Goal: Task Accomplishment & Management: Use online tool/utility

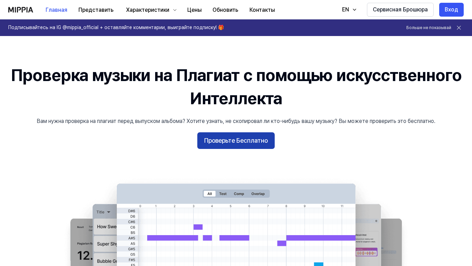
click at [241, 143] on button "Проверьте Бесплатно" at bounding box center [235, 140] width 77 height 17
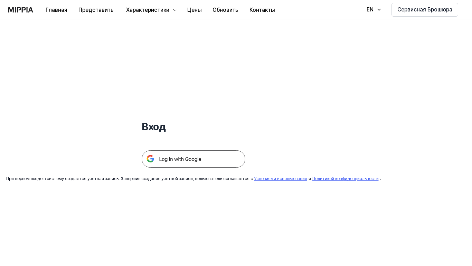
click at [195, 156] on img at bounding box center [194, 158] width 104 height 17
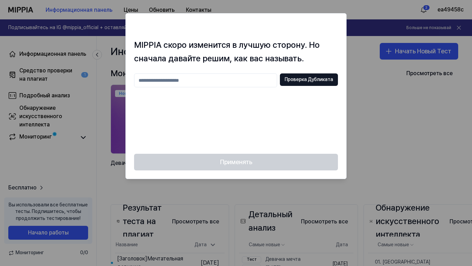
click at [220, 81] on input "text" at bounding box center [205, 80] width 143 height 14
click at [389, 103] on div at bounding box center [236, 133] width 472 height 266
click at [323, 7] on div at bounding box center [236, 133] width 472 height 266
click at [201, 191] on div at bounding box center [236, 133] width 472 height 266
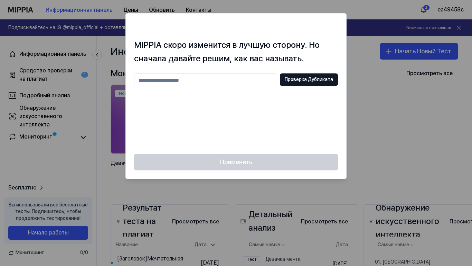
click at [201, 78] on input "text" at bounding box center [205, 80] width 143 height 14
click at [324, 82] on button "Проверка Дубликата" at bounding box center [309, 79] width 58 height 12
click at [155, 76] on input "*****" at bounding box center [205, 80] width 143 height 14
click at [309, 80] on button "Проверка Дубликата" at bounding box center [309, 79] width 58 height 12
click at [165, 79] on input "*****" at bounding box center [205, 80] width 143 height 14
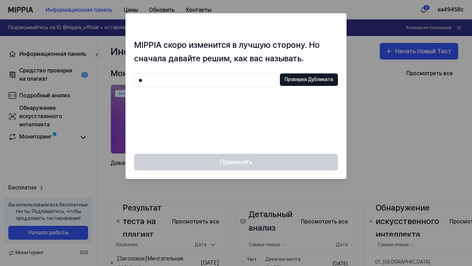
type input "*"
type input "****"
click at [311, 78] on button "Проверка Дубликата" at bounding box center [309, 79] width 58 height 12
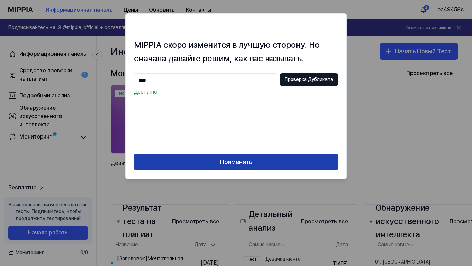
click at [236, 164] on button "Применять" at bounding box center [236, 162] width 204 height 17
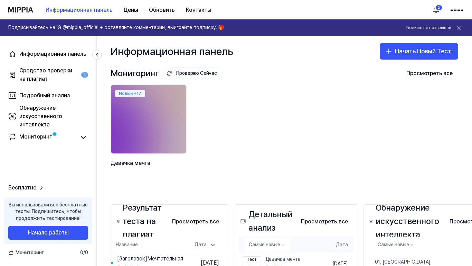
scroll to position [104, 0]
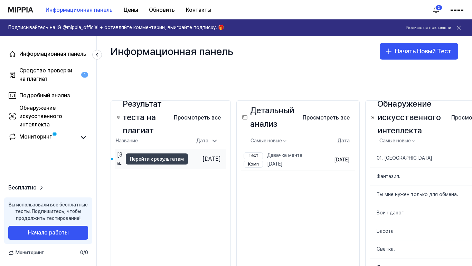
click at [141, 158] on button "Перейти к результатам" at bounding box center [157, 158] width 62 height 11
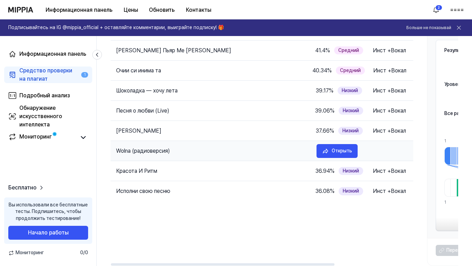
scroll to position [0, 0]
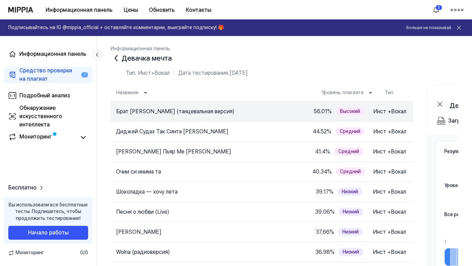
click at [117, 58] on icon at bounding box center [116, 58] width 11 height 11
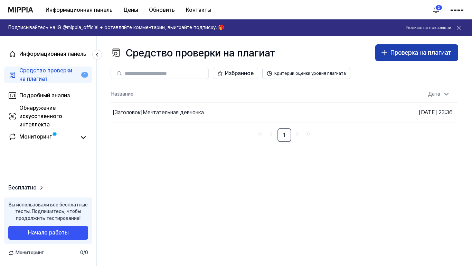
click at [425, 56] on div "Проверка на плагиат" at bounding box center [421, 53] width 61 height 10
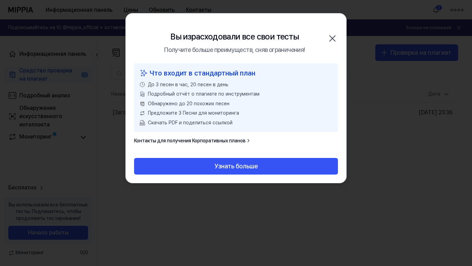
click at [331, 38] on icon "button" at bounding box center [333, 39] width 6 height 6
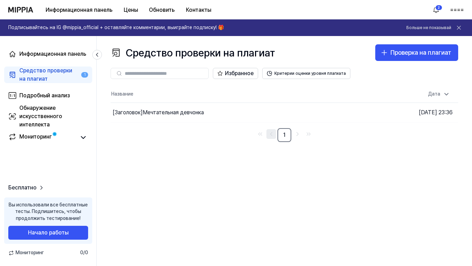
click at [271, 136] on icon "Перейти на предыдущую страницу" at bounding box center [271, 134] width 7 height 8
click at [45, 116] on div "Обнаружение искусственного интеллекта" at bounding box center [53, 116] width 69 height 25
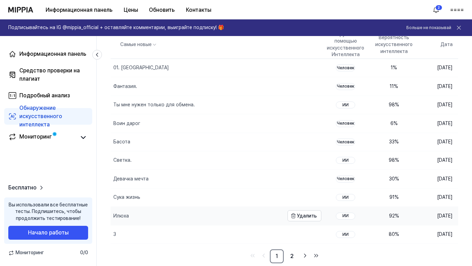
scroll to position [102, 0]
click at [288, 238] on link "2" at bounding box center [292, 256] width 14 height 14
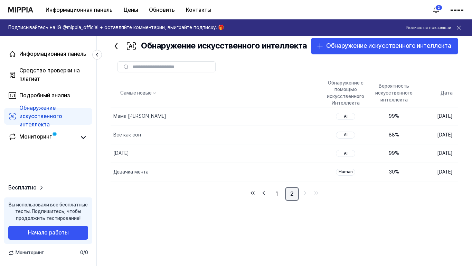
scroll to position [36, 0]
click at [305, 191] on icon "Перейти к следующей странице" at bounding box center [306, 192] width 2 height 3
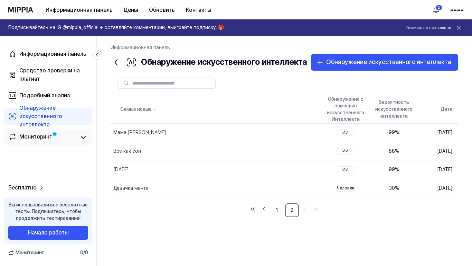
click at [36, 139] on div "Мониторинг" at bounding box center [35, 137] width 32 height 10
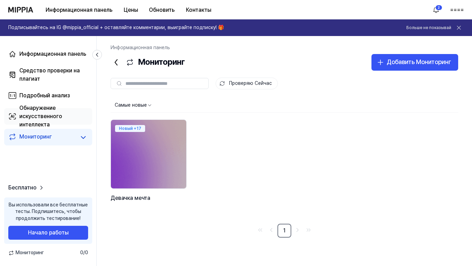
click at [34, 117] on div "Обнаружение искусственного интеллекта" at bounding box center [53, 116] width 69 height 25
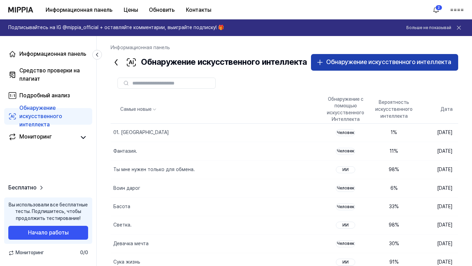
click at [317, 63] on icon "button" at bounding box center [320, 62] width 8 height 8
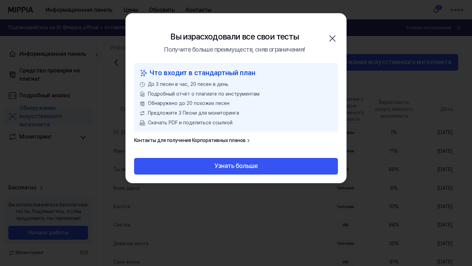
click at [335, 39] on icon "button" at bounding box center [332, 38] width 11 height 11
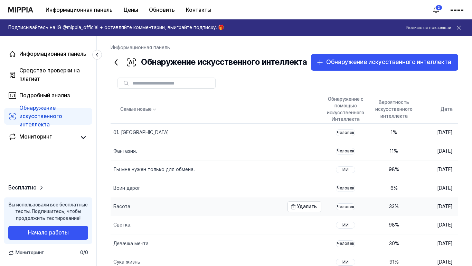
scroll to position [69, 0]
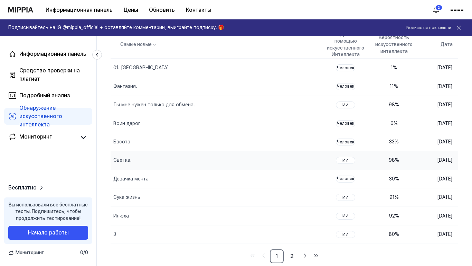
click at [385, 164] on div "98 %" at bounding box center [393, 160] width 37 height 7
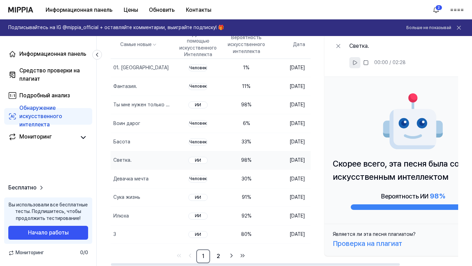
click at [358, 65] on icon at bounding box center [355, 63] width 6 height 6
click at [265, 71] on div "1 %" at bounding box center [246, 67] width 37 height 7
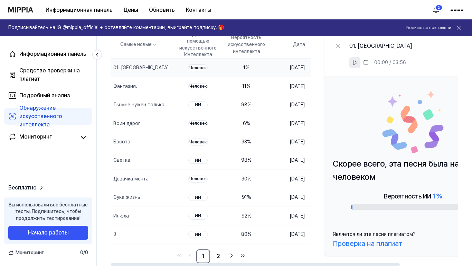
click at [357, 65] on icon at bounding box center [355, 63] width 4 height 4
click at [356, 65] on rect at bounding box center [355, 63] width 1 height 4
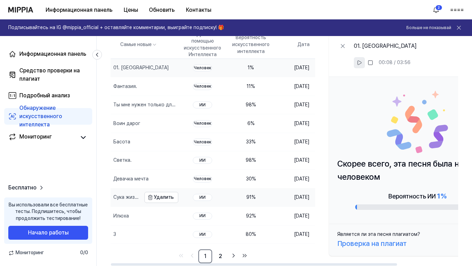
scroll to position [102, 0]
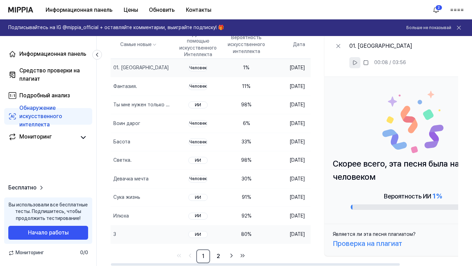
click at [265, 231] on div "80 %" at bounding box center [246, 234] width 37 height 7
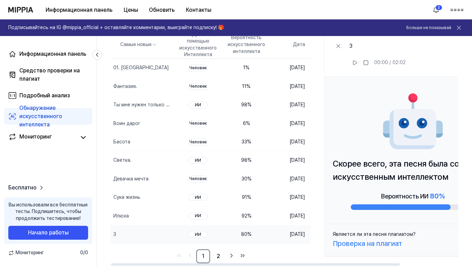
scroll to position [0, 0]
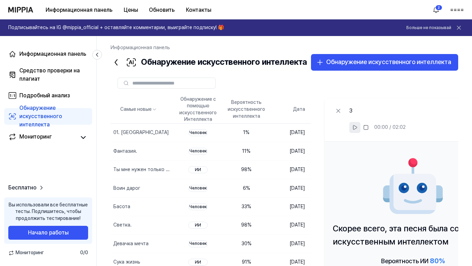
click at [358, 130] on icon at bounding box center [355, 127] width 6 height 6
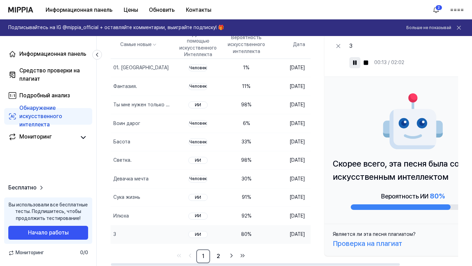
click at [354, 65] on rect at bounding box center [353, 63] width 1 height 4
click at [225, 238] on link "2" at bounding box center [219, 256] width 14 height 14
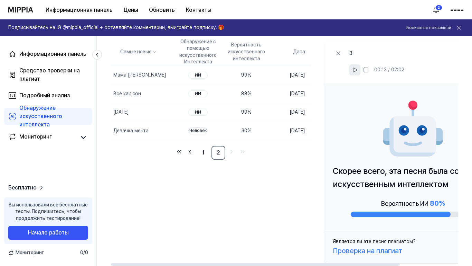
scroll to position [60, 0]
click at [245, 78] on div "99 %" at bounding box center [246, 75] width 37 height 7
click at [358, 73] on icon at bounding box center [355, 70] width 6 height 6
click at [235, 156] on icon "Перейти к следующей странице" at bounding box center [231, 151] width 7 height 8
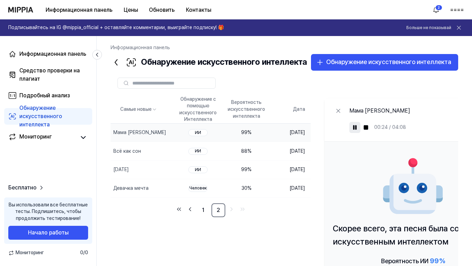
scroll to position [35, 0]
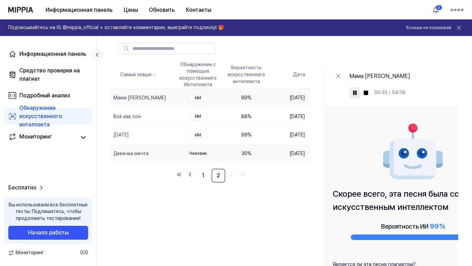
click at [236, 162] on td "30 %" at bounding box center [246, 153] width 48 height 18
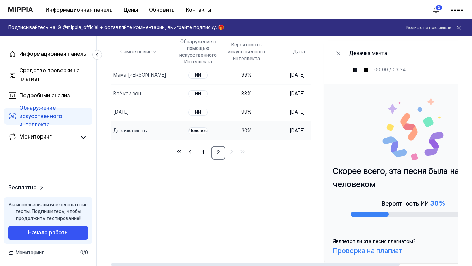
scroll to position [60, 0]
click at [358, 73] on icon at bounding box center [355, 70] width 6 height 6
click at [354, 72] on rect at bounding box center [353, 70] width 1 height 4
click at [246, 156] on icon "Перейти к последней странице" at bounding box center [242, 151] width 7 height 8
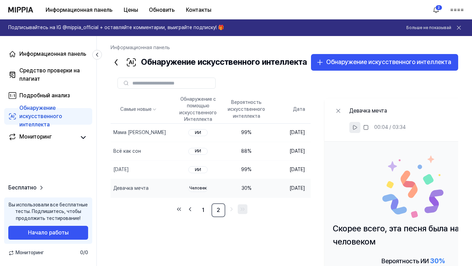
scroll to position [35, 0]
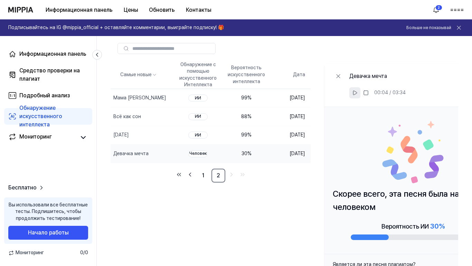
click at [43, 116] on div "Обнаружение искусственного интеллекта" at bounding box center [53, 116] width 69 height 25
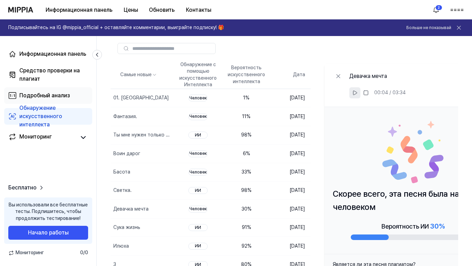
click at [45, 98] on div "Подробный анализ" at bounding box center [44, 95] width 50 height 8
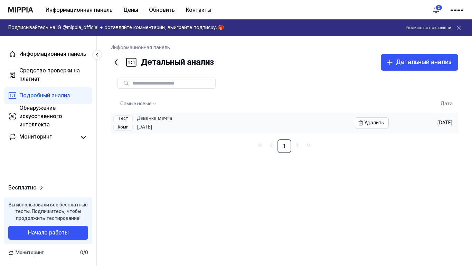
click at [179, 122] on link "[PERSON_NAME] мечта Комп [DATE]" at bounding box center [231, 122] width 241 height 21
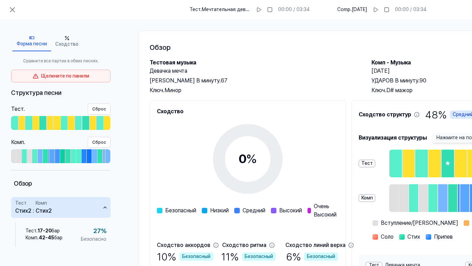
click at [183, 169] on div "0 % Безопасный Низкий Средний Высокий Очень Высокий" at bounding box center [248, 166] width 182 height 103
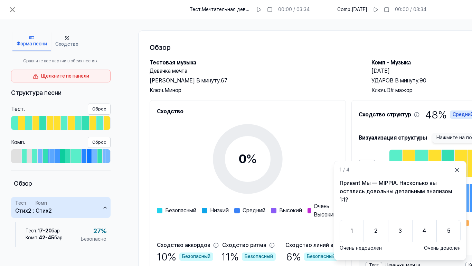
click at [457, 166] on icon at bounding box center [457, 169] width 7 height 7
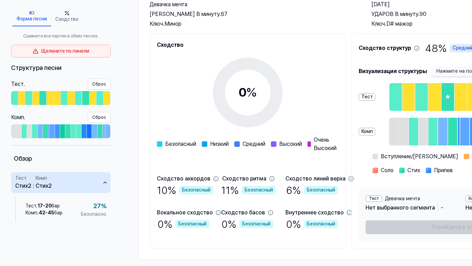
scroll to position [32, 0]
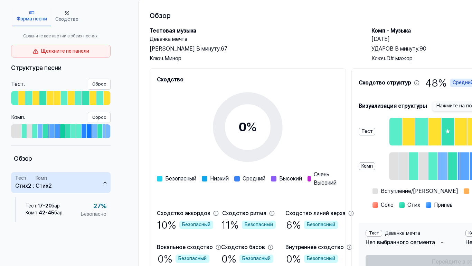
click at [250, 138] on icon at bounding box center [248, 127] width 86 height 86
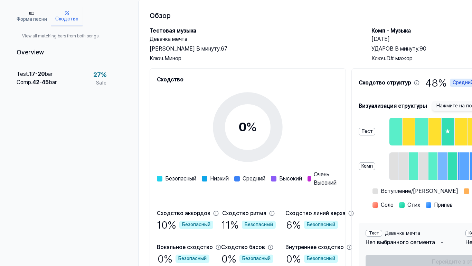
click at [69, 19] on button "Сходство" at bounding box center [66, 16] width 31 height 19
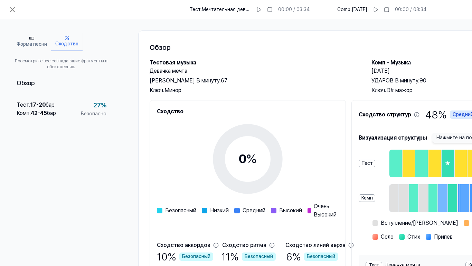
scroll to position [101, 0]
